Goal: Navigation & Orientation: Find specific page/section

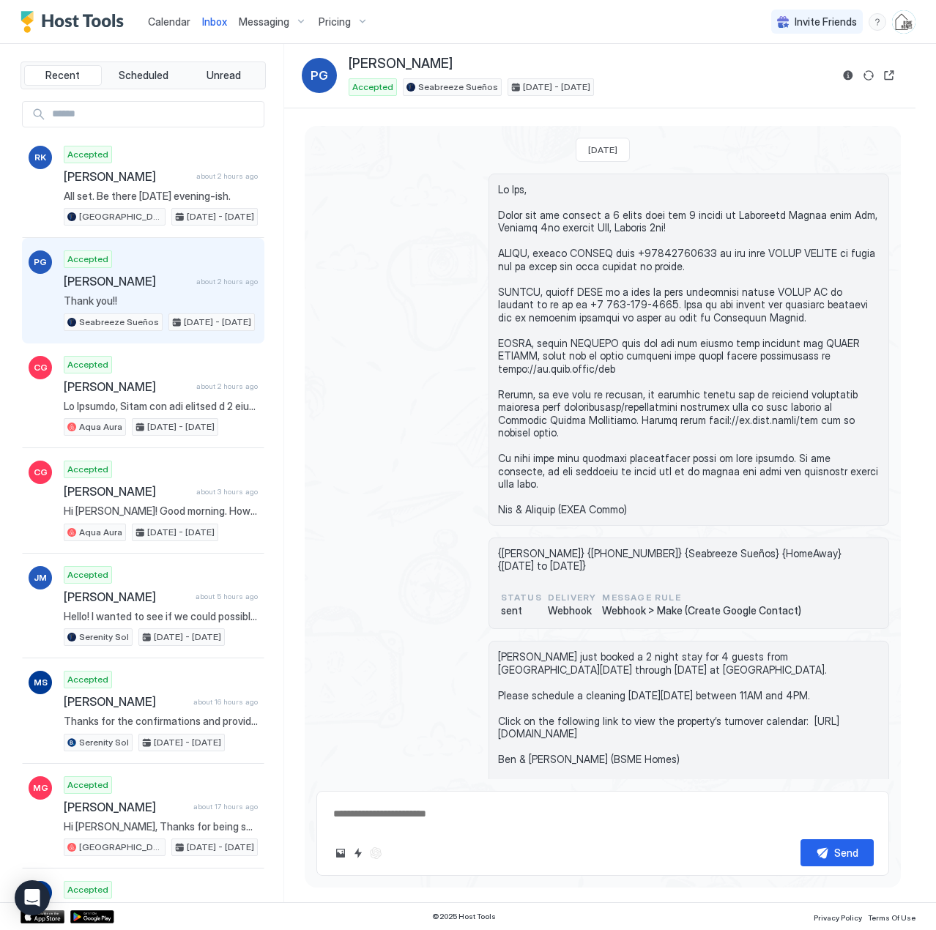
scroll to position [2038, 0]
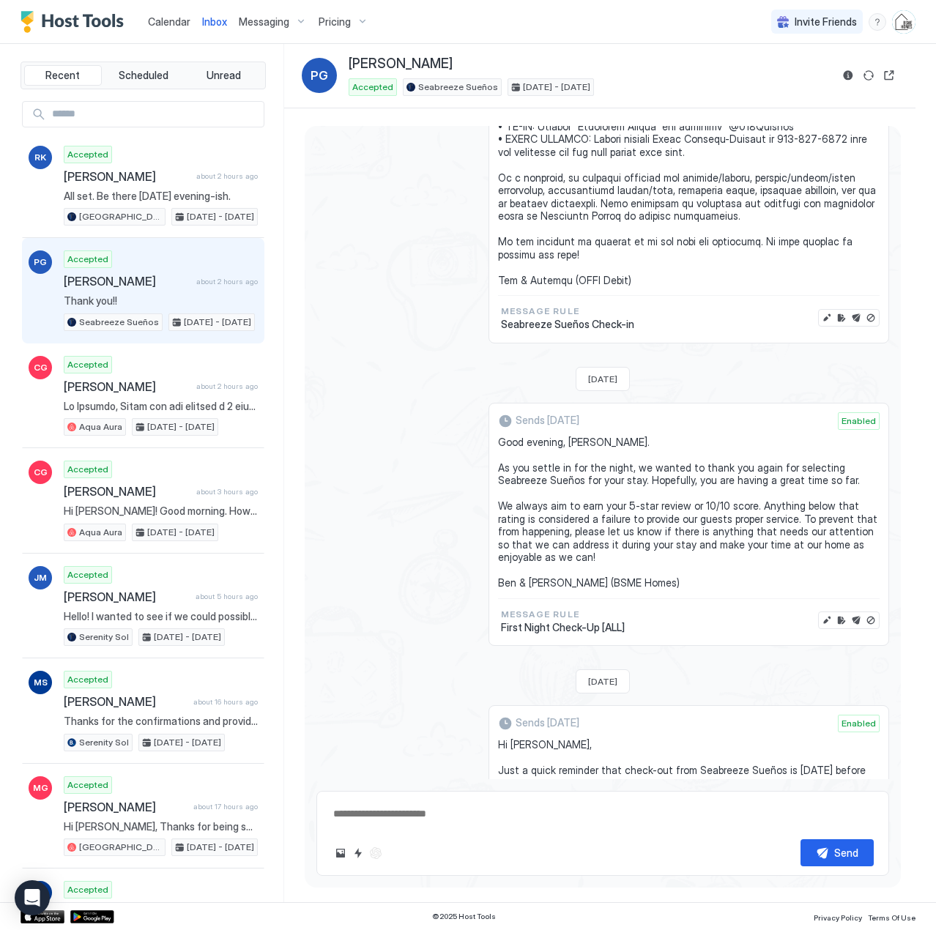
type textarea "*"
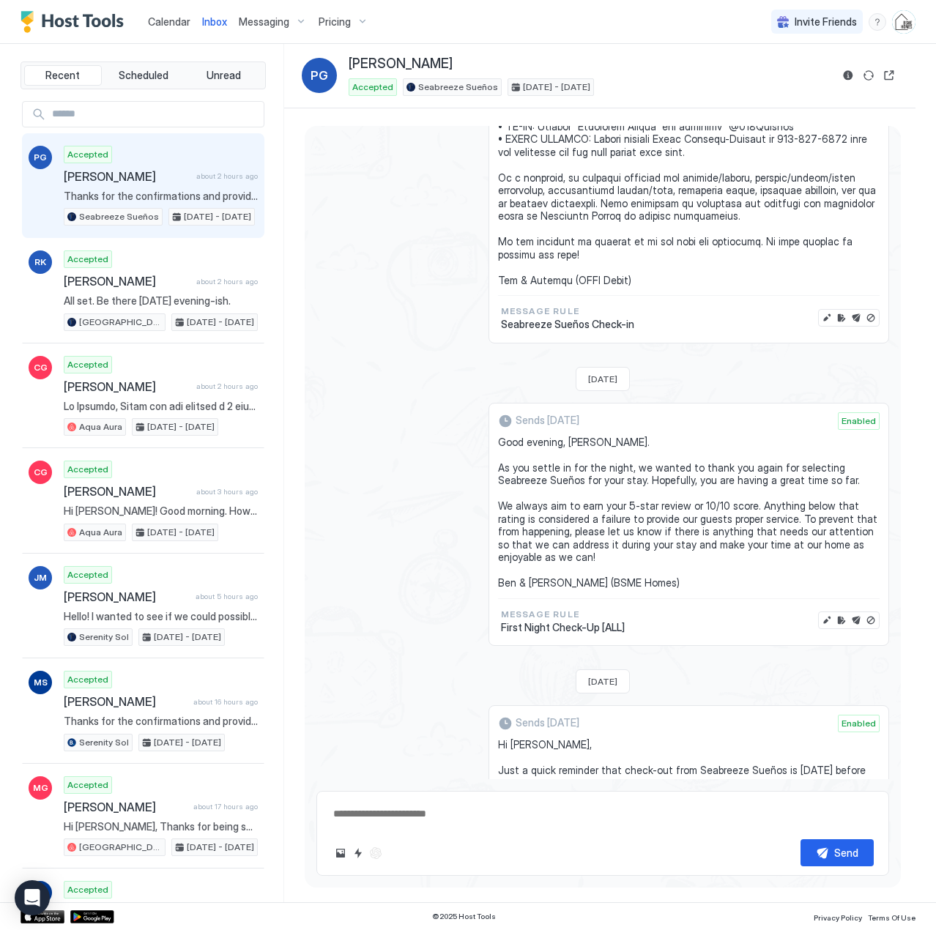
click at [165, 24] on span "Calendar" at bounding box center [169, 21] width 42 height 12
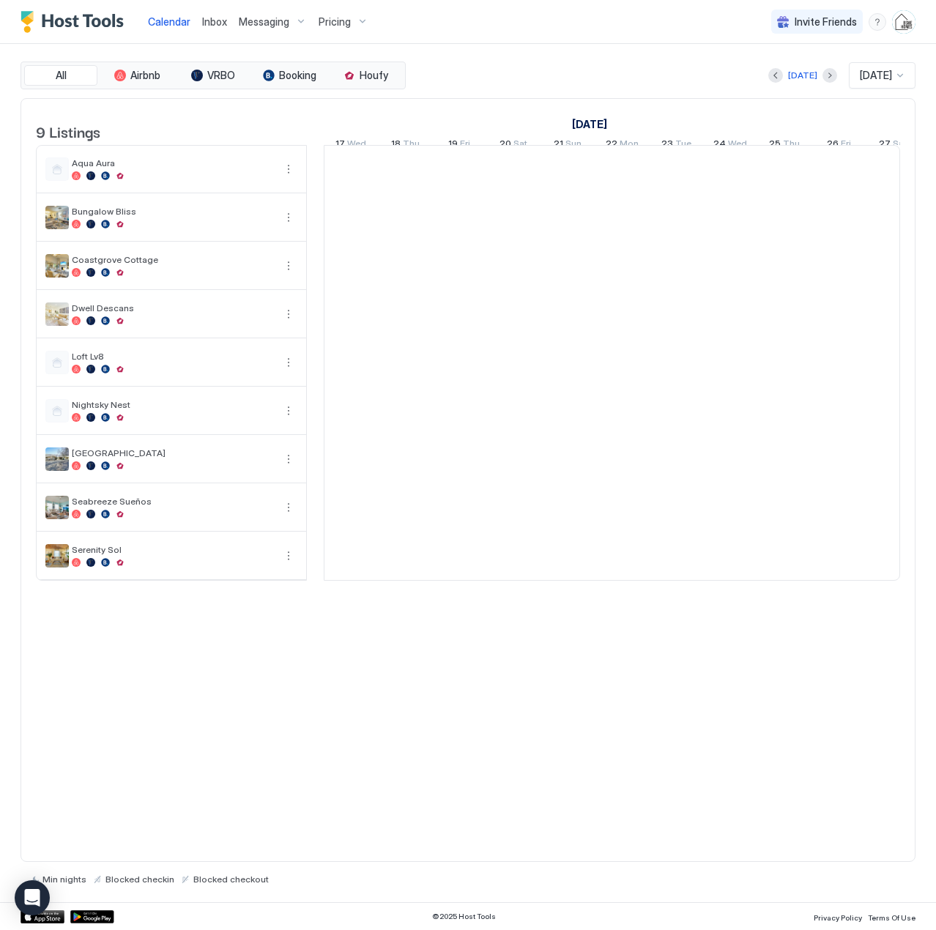
scroll to position [0, 813]
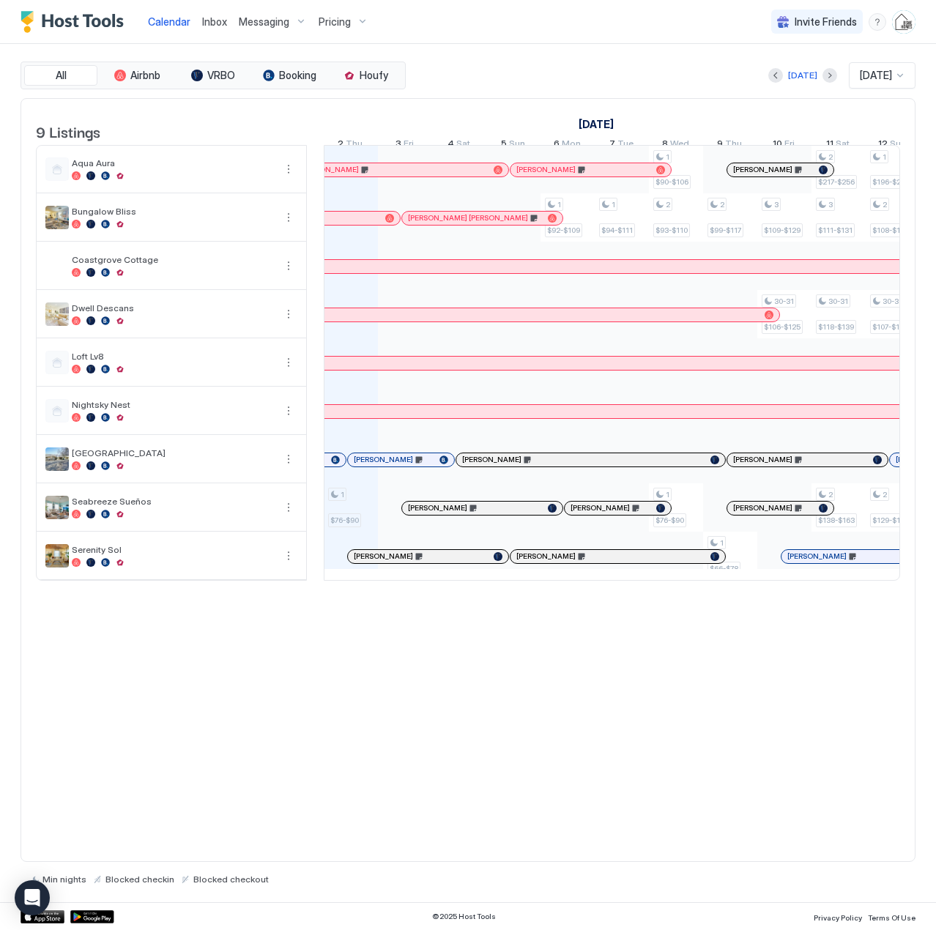
click at [353, 21] on div "Pricing" at bounding box center [344, 22] width 62 height 25
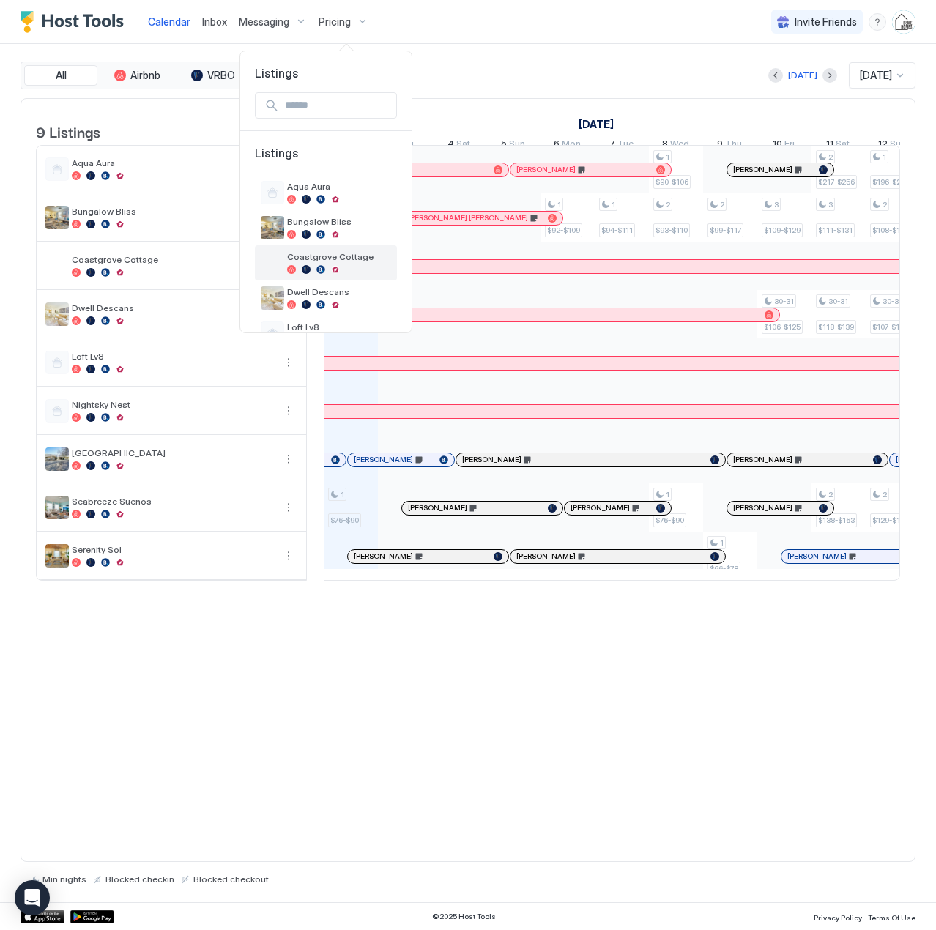
scroll to position [73, 0]
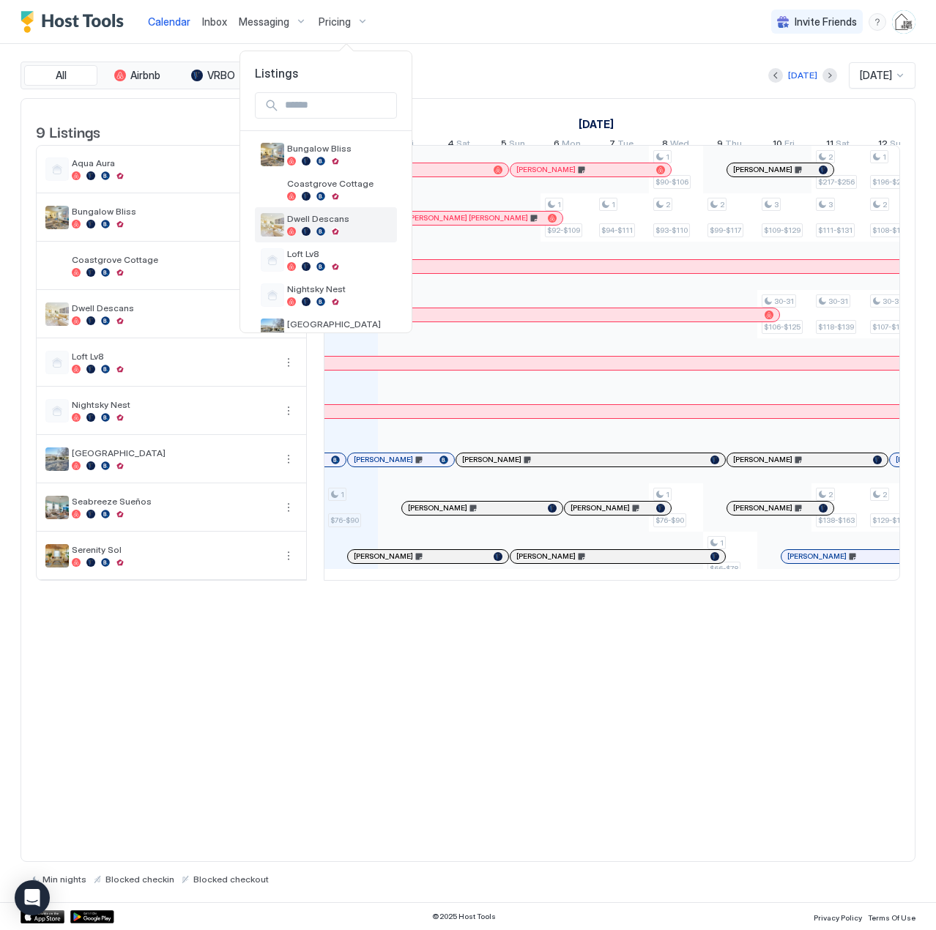
click at [265, 225] on img "listing image" at bounding box center [272, 224] width 23 height 23
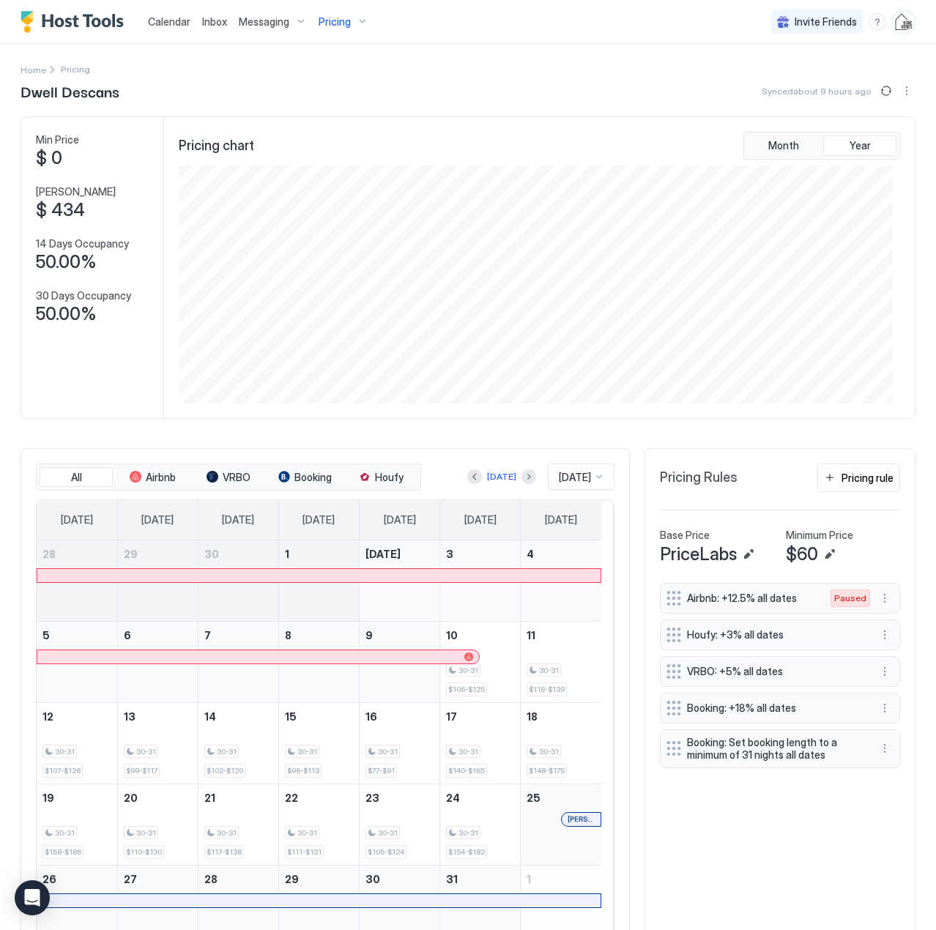
scroll to position [74, 0]
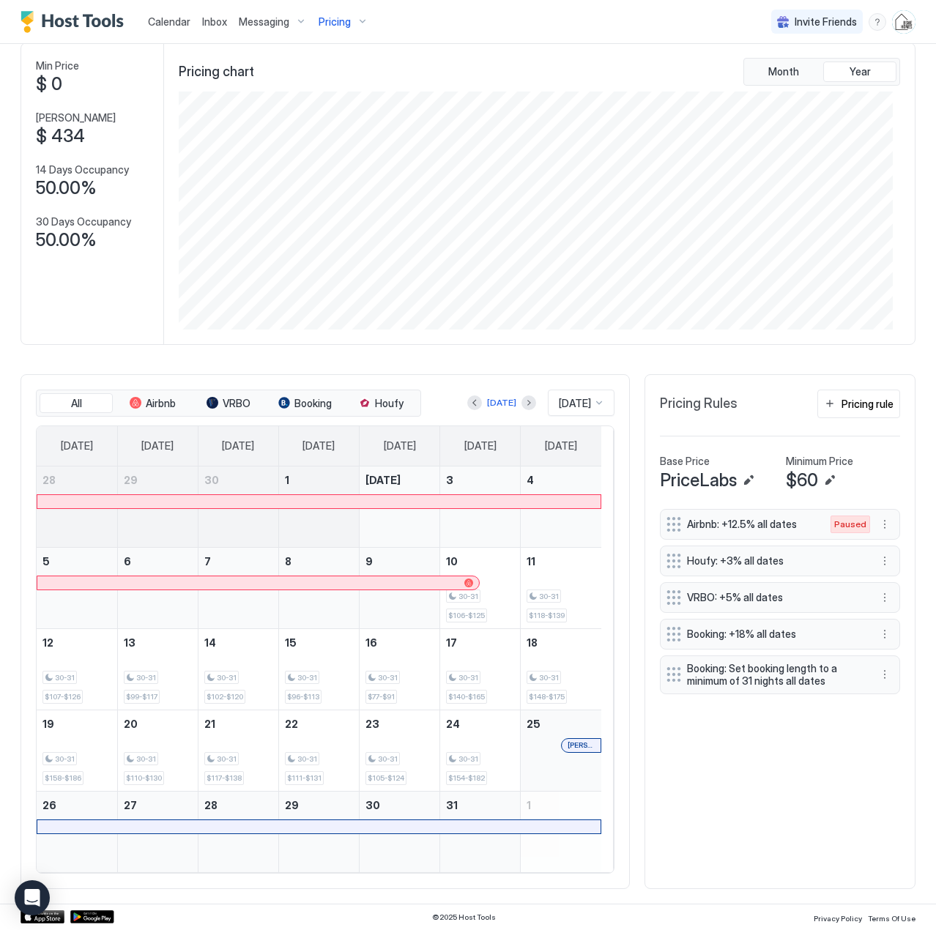
click at [166, 21] on span "Calendar" at bounding box center [169, 21] width 42 height 12
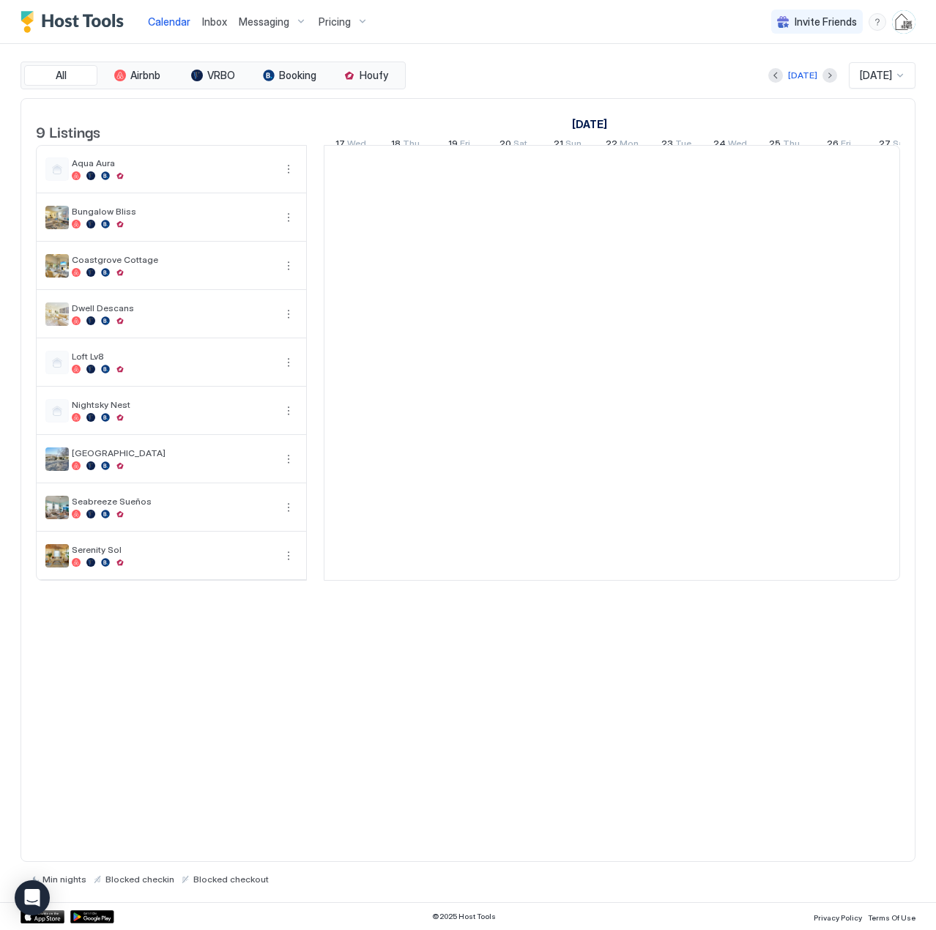
scroll to position [0, 813]
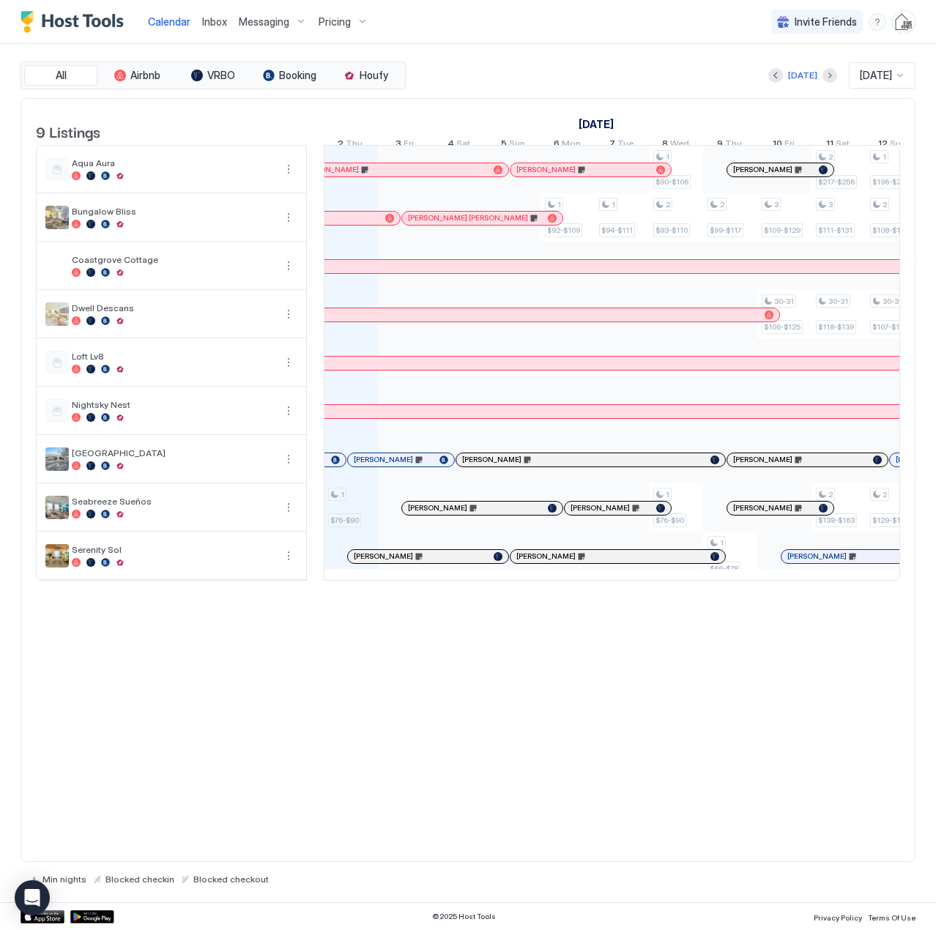
click at [350, 24] on div "Pricing" at bounding box center [344, 22] width 62 height 25
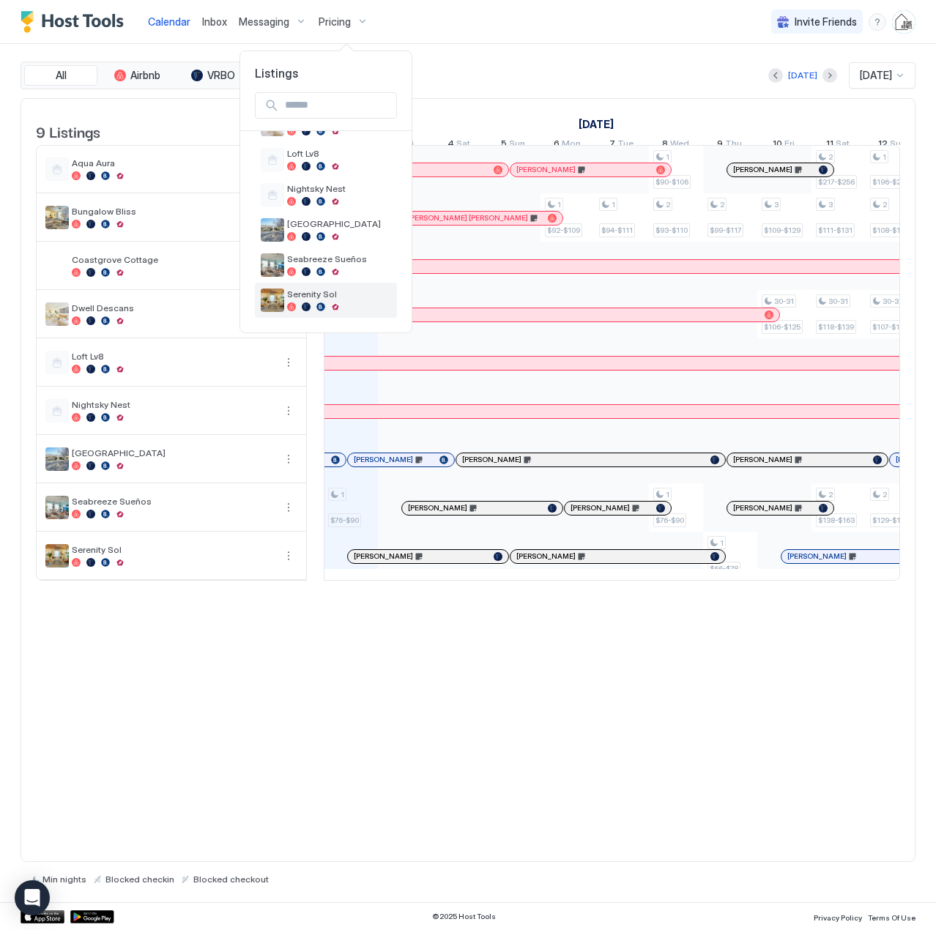
scroll to position [100, 0]
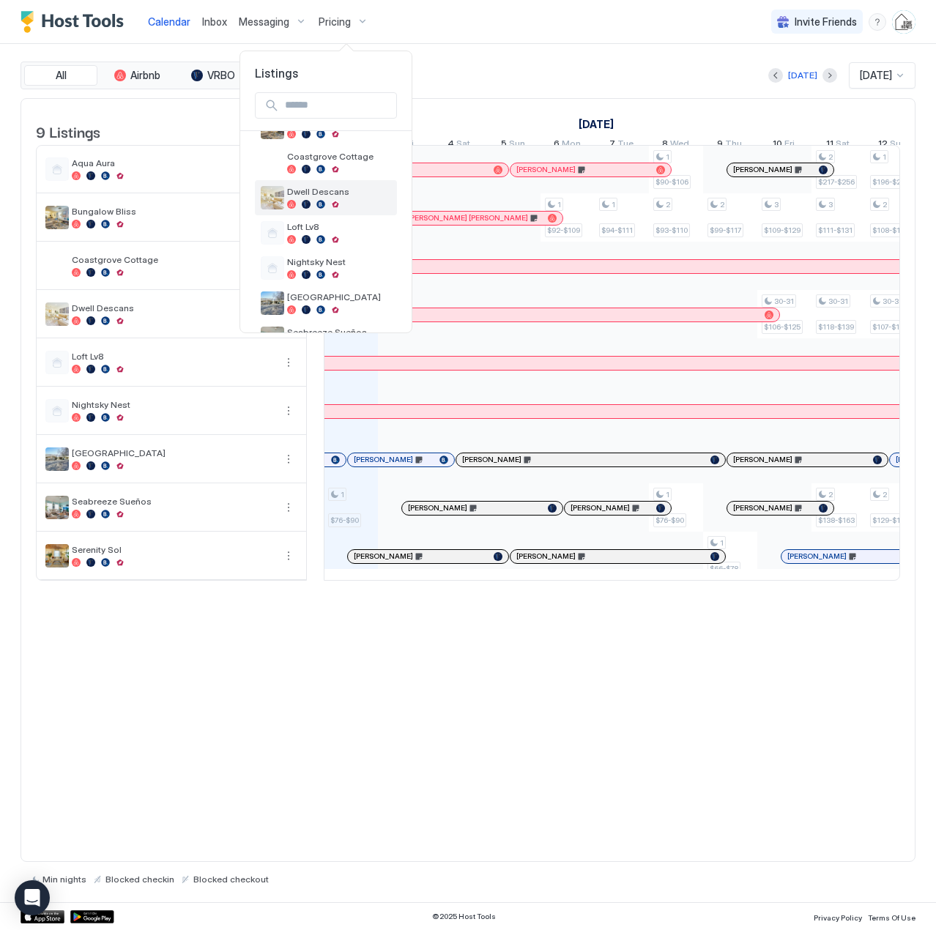
click at [335, 192] on span "Dwell Descans" at bounding box center [339, 191] width 104 height 11
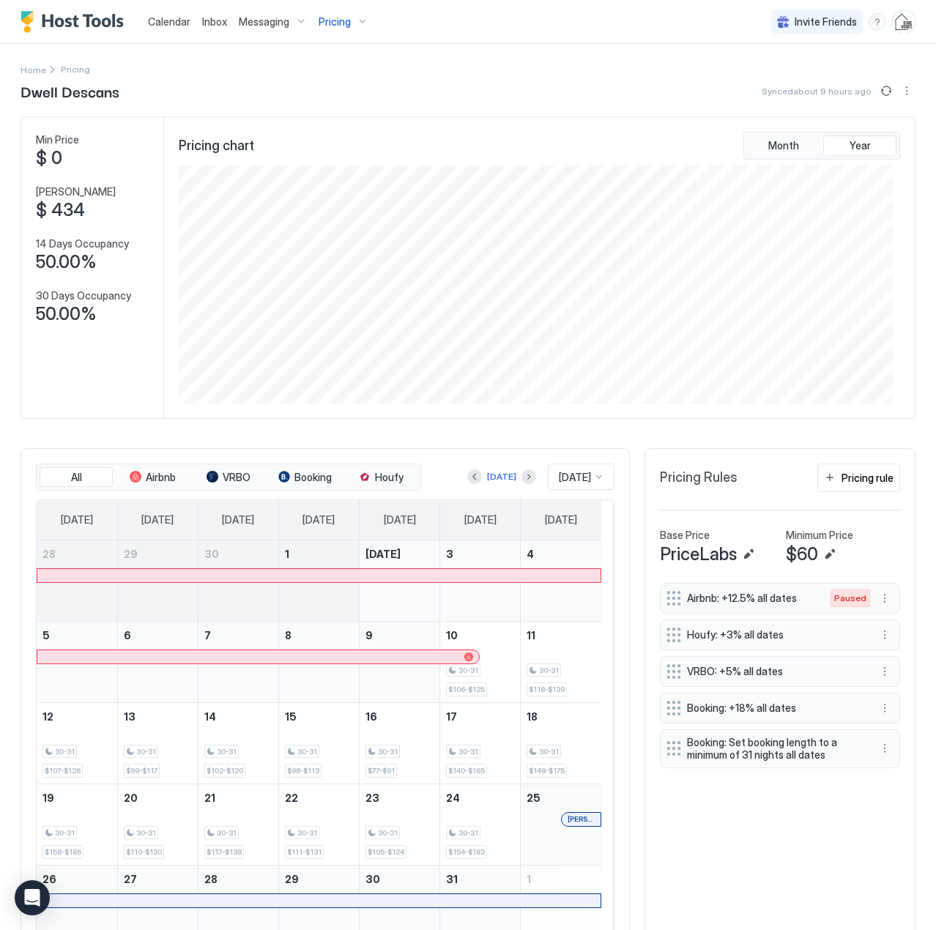
scroll to position [74, 0]
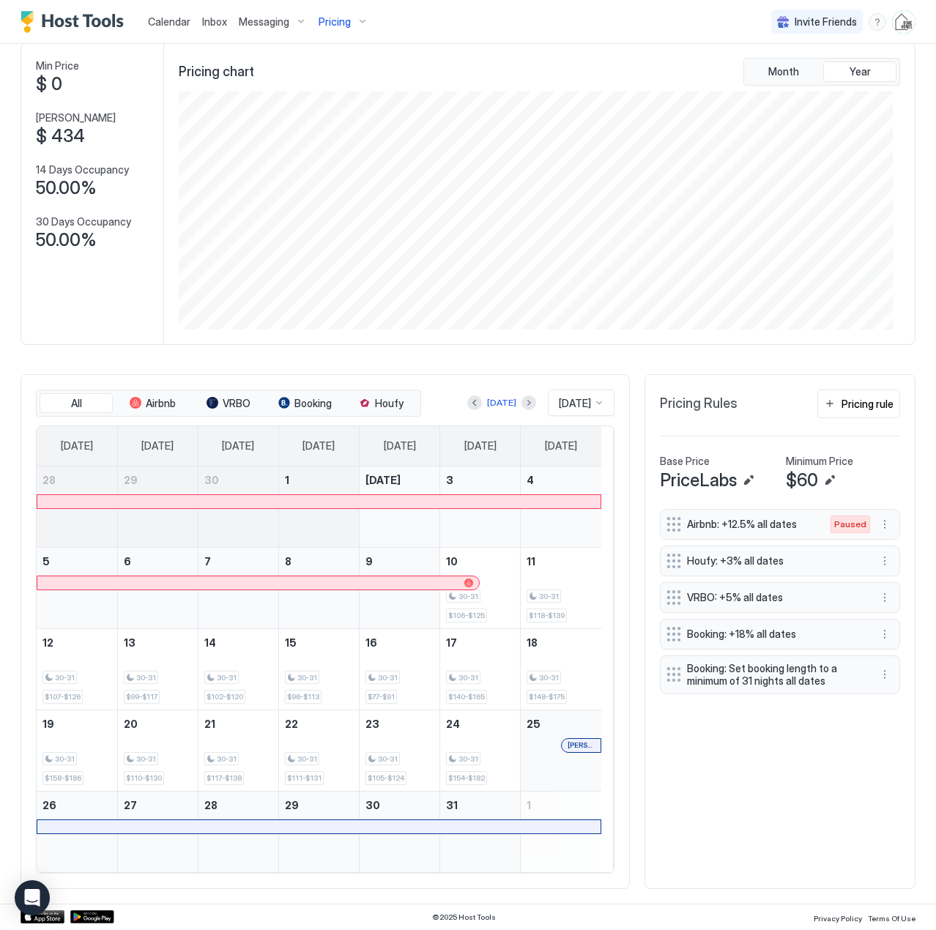
click at [180, 20] on span "Calendar" at bounding box center [169, 21] width 42 height 12
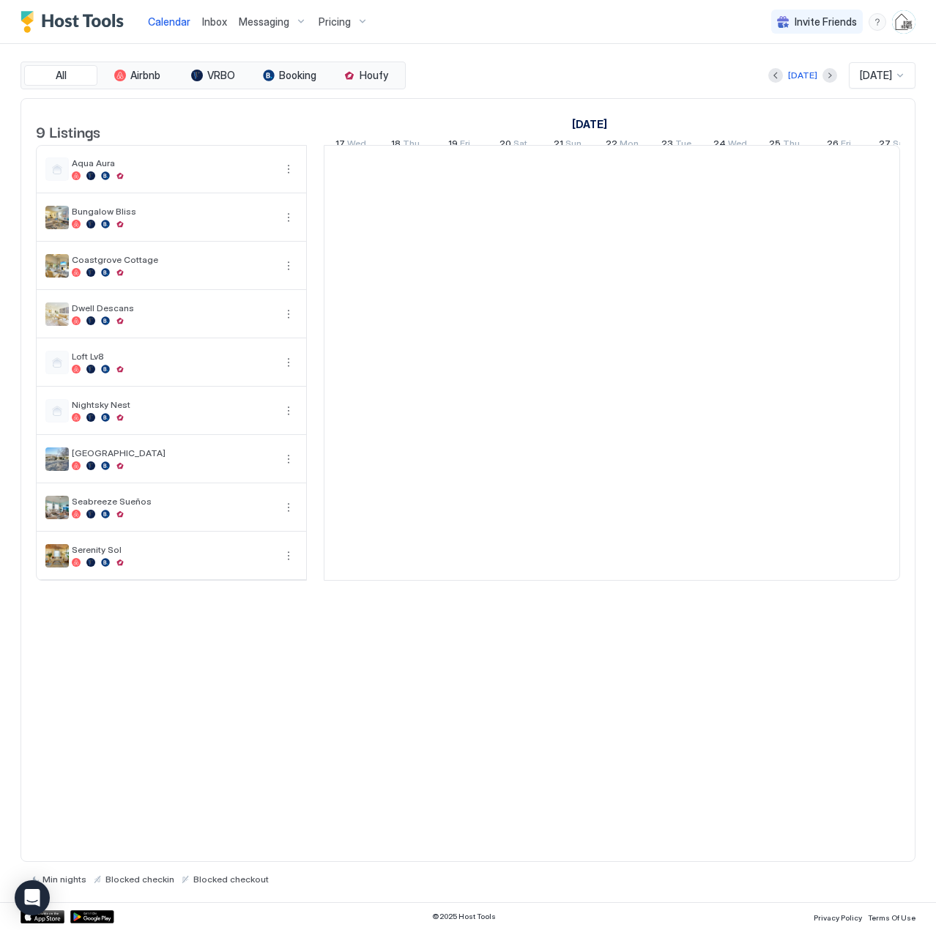
scroll to position [0, 813]
